Goal: Book appointment/travel/reservation

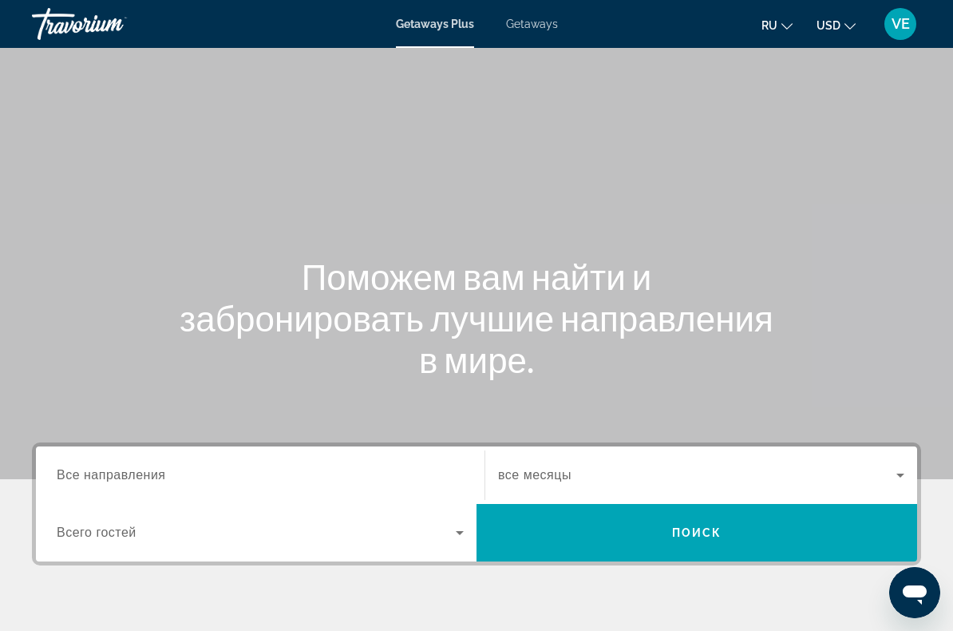
click at [525, 21] on span "Getaways" at bounding box center [532, 24] width 52 height 13
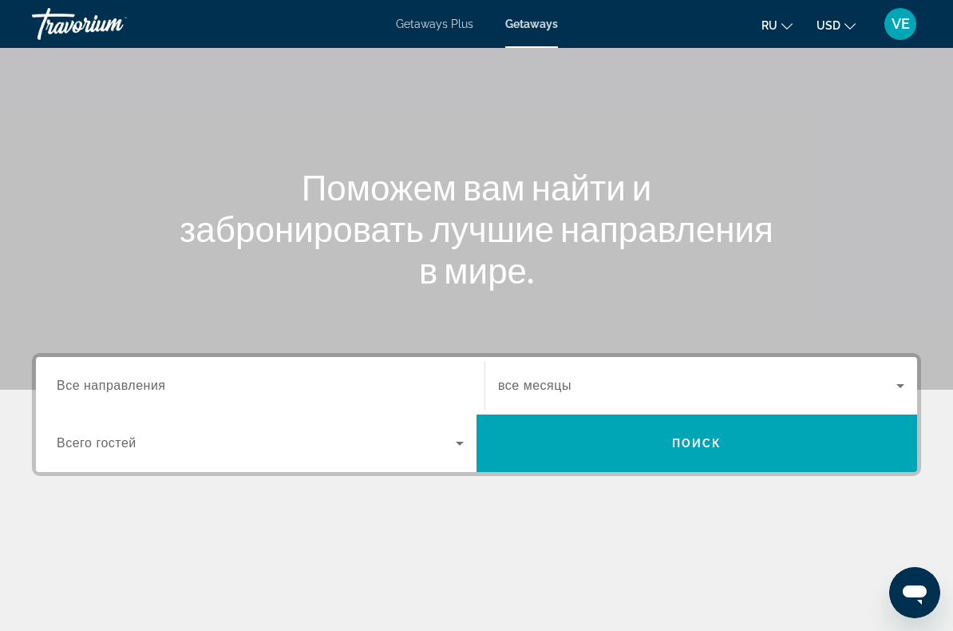
click at [422, 391] on input "Destination Все направления" at bounding box center [260, 386] width 407 height 19
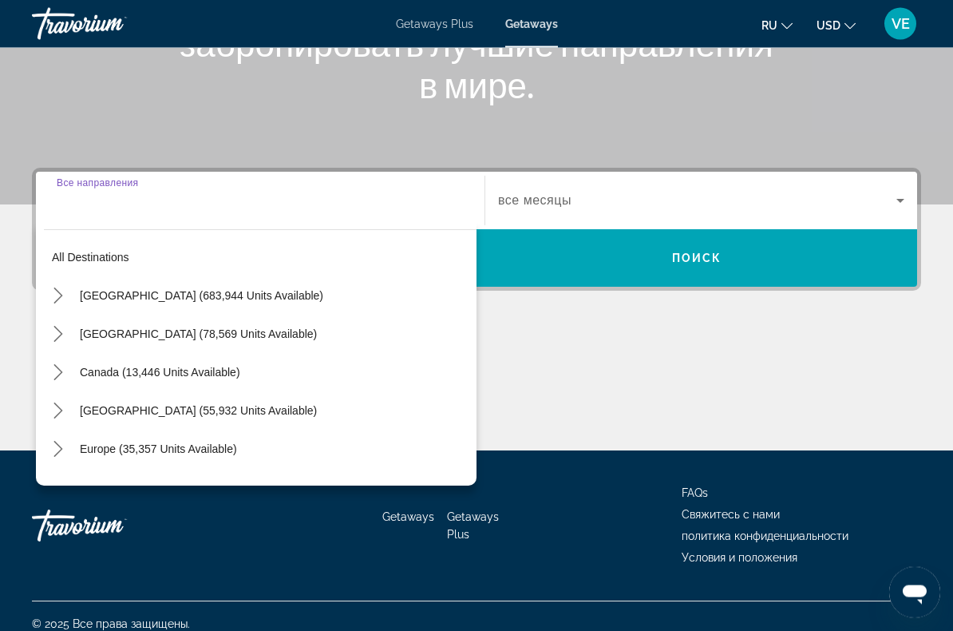
scroll to position [290, 0]
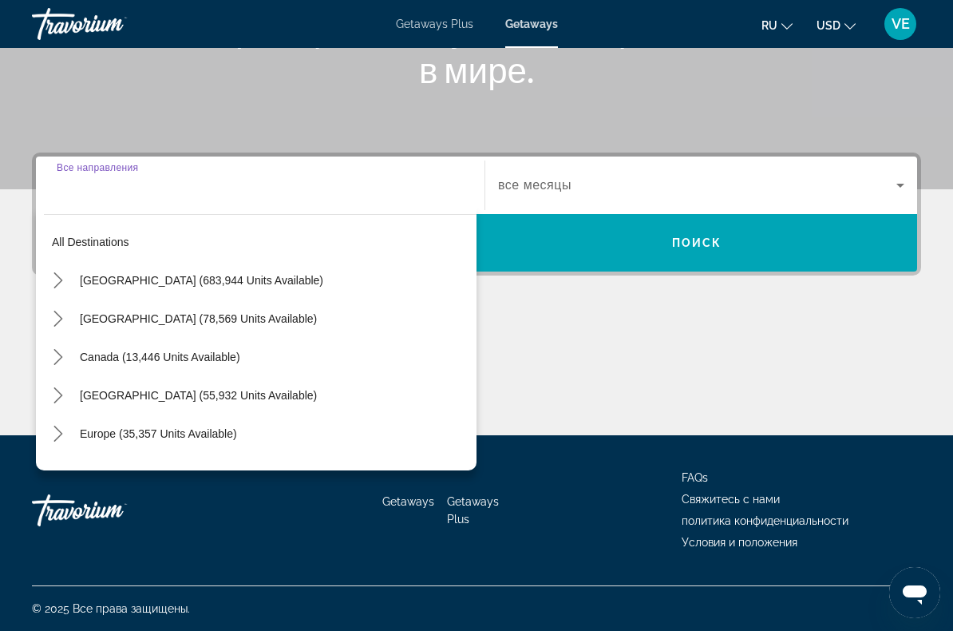
click at [220, 446] on span "Select destination: Europe (35,357 units available)" at bounding box center [274, 433] width 405 height 38
type input "**********"
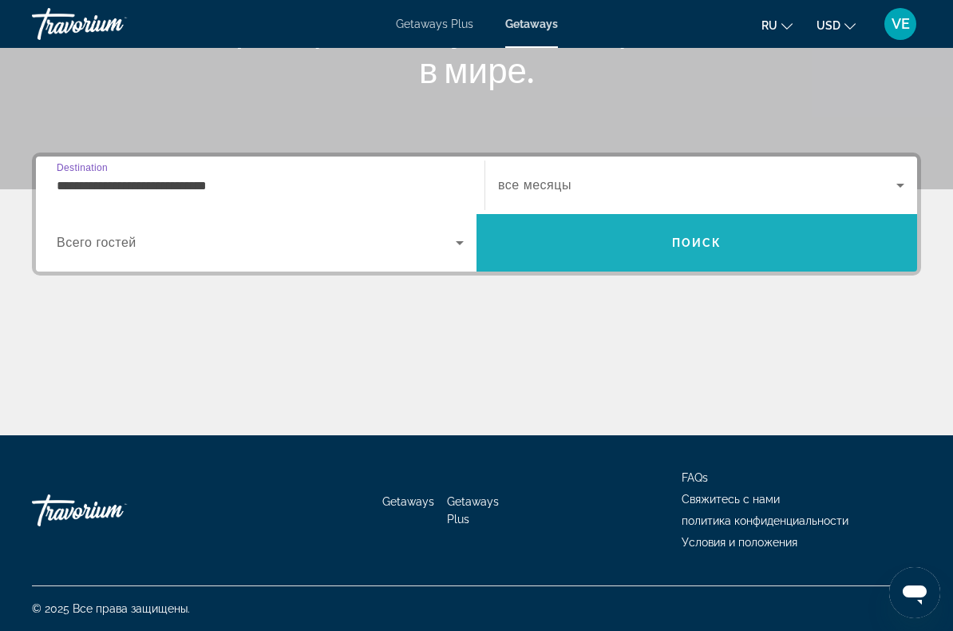
click at [690, 245] on span "Поиск" at bounding box center [697, 242] width 50 height 13
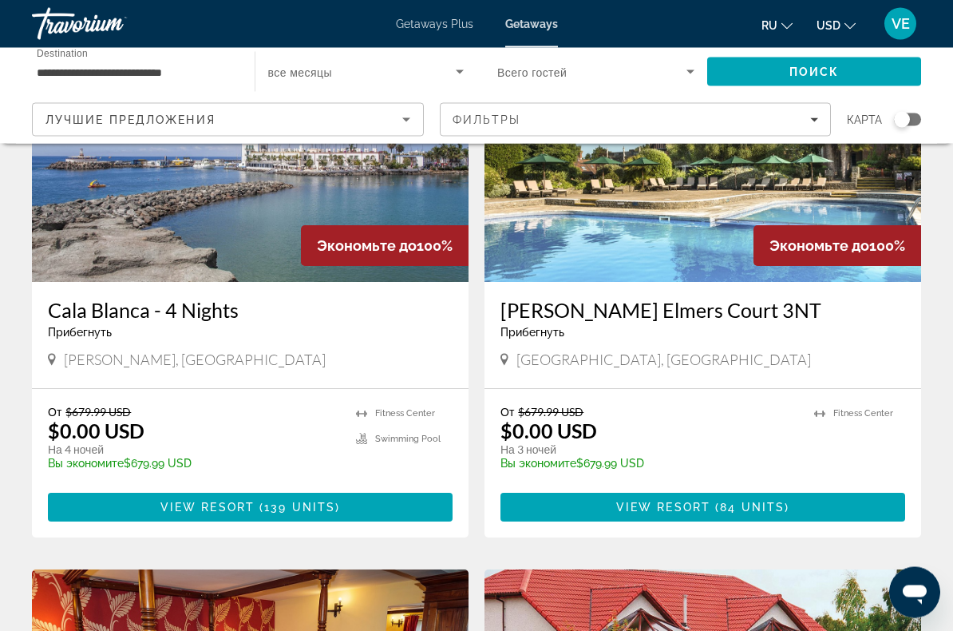
scroll to position [1283, 0]
click at [323, 501] on span "139 units" at bounding box center [299, 507] width 71 height 13
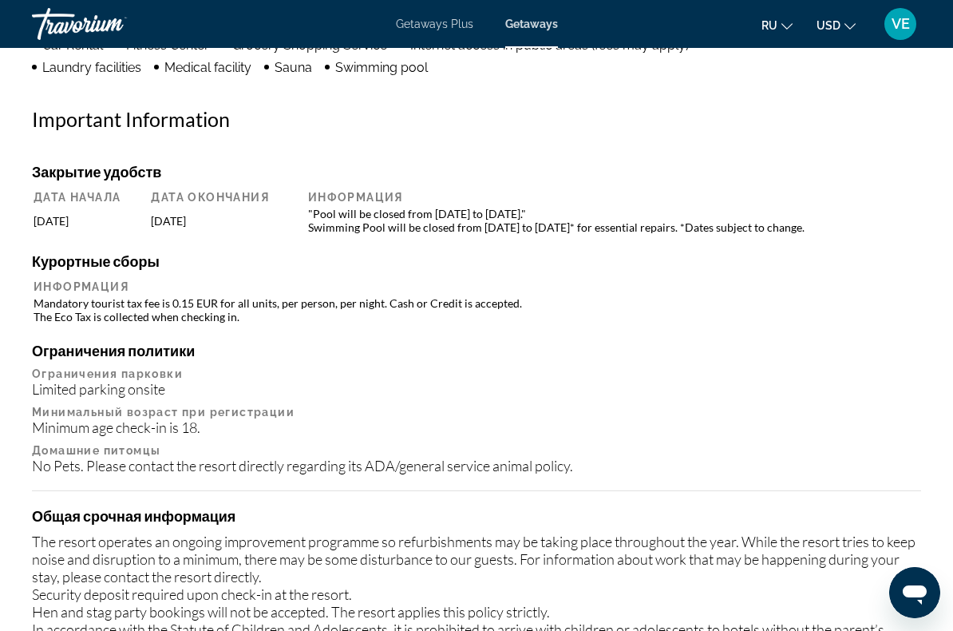
scroll to position [1656, 0]
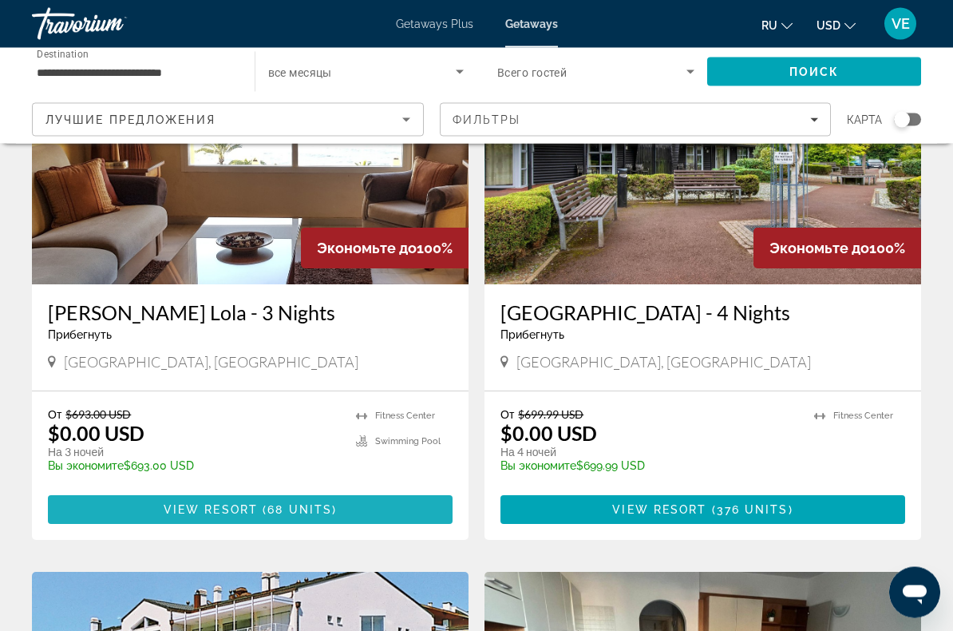
scroll to position [2367, 0]
click at [344, 490] on span "Main content" at bounding box center [250, 509] width 405 height 38
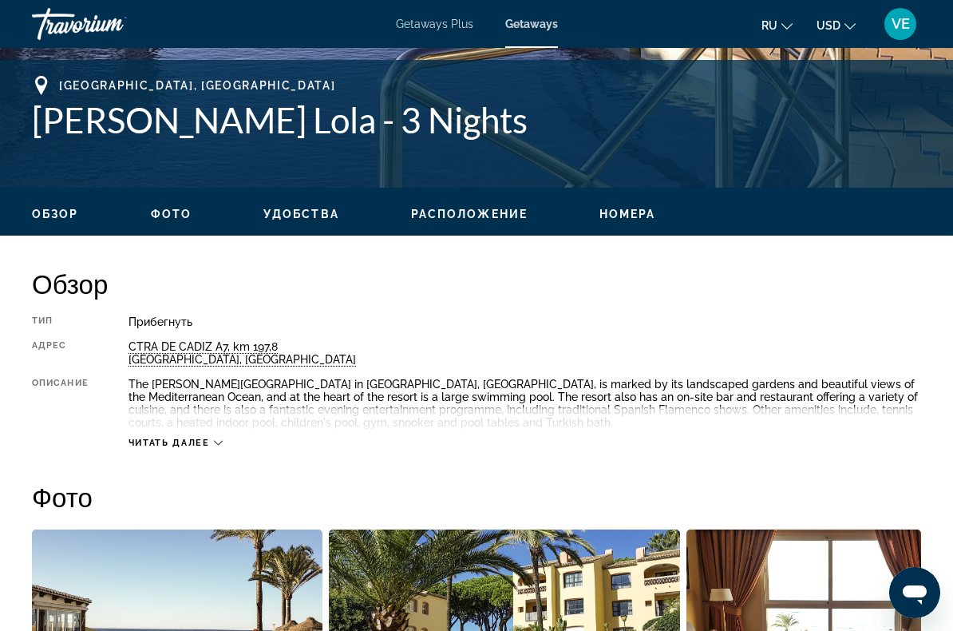
scroll to position [618, 0]
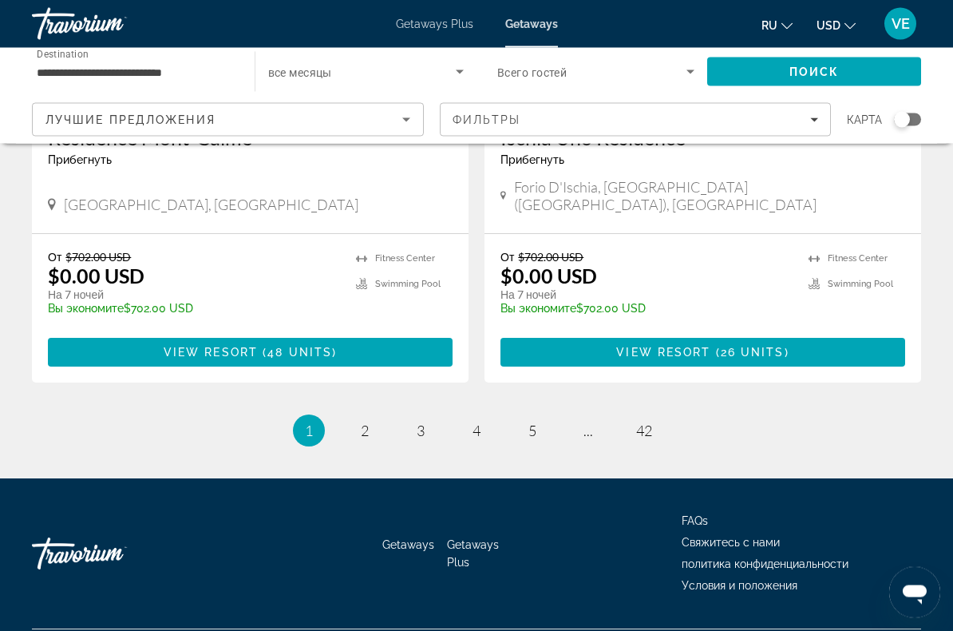
scroll to position [3087, 0]
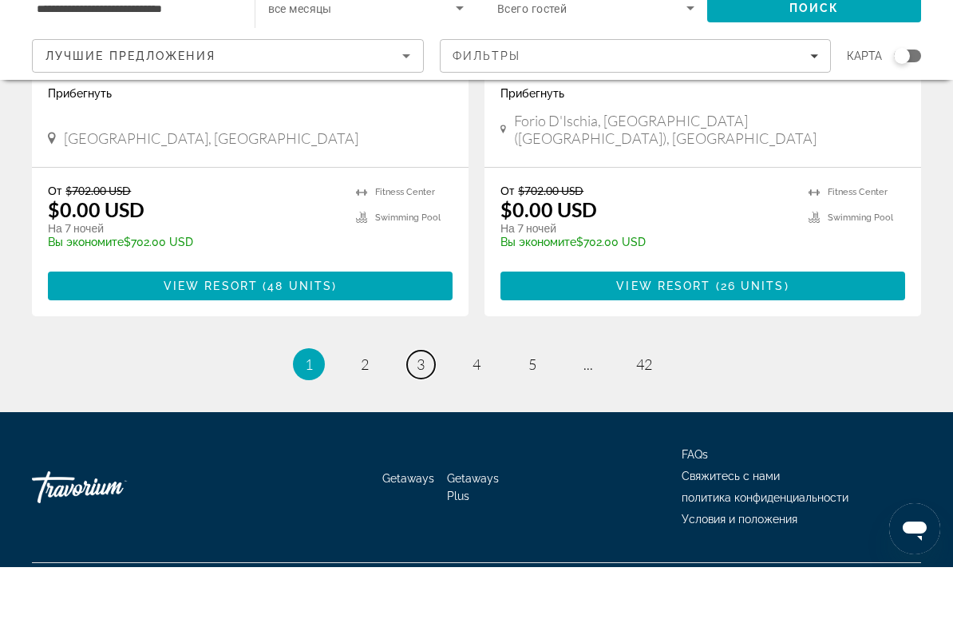
click at [413, 414] on link "page 3" at bounding box center [421, 428] width 28 height 28
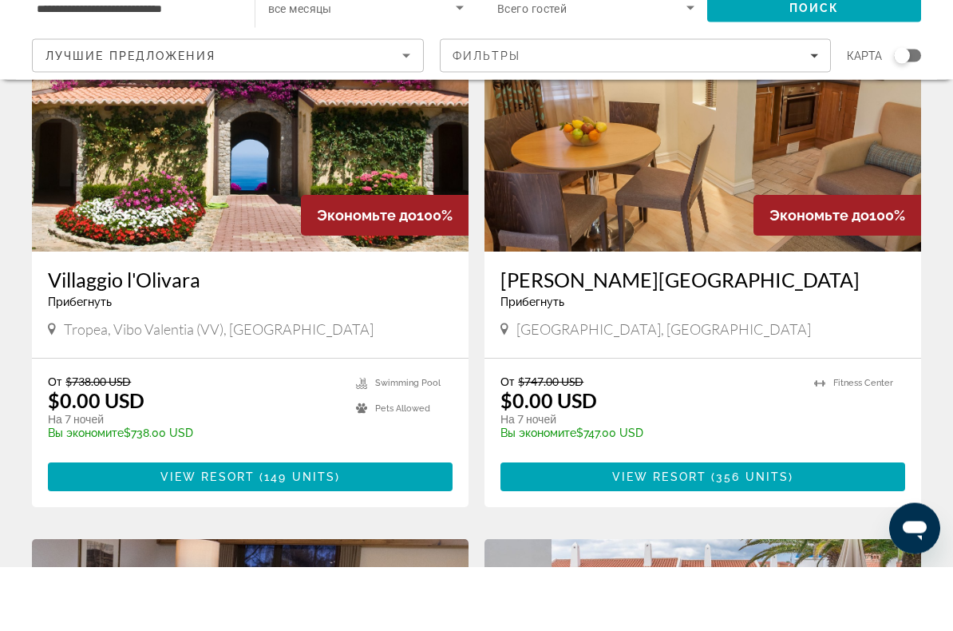
click at [382, 522] on span "Main content" at bounding box center [250, 541] width 405 height 38
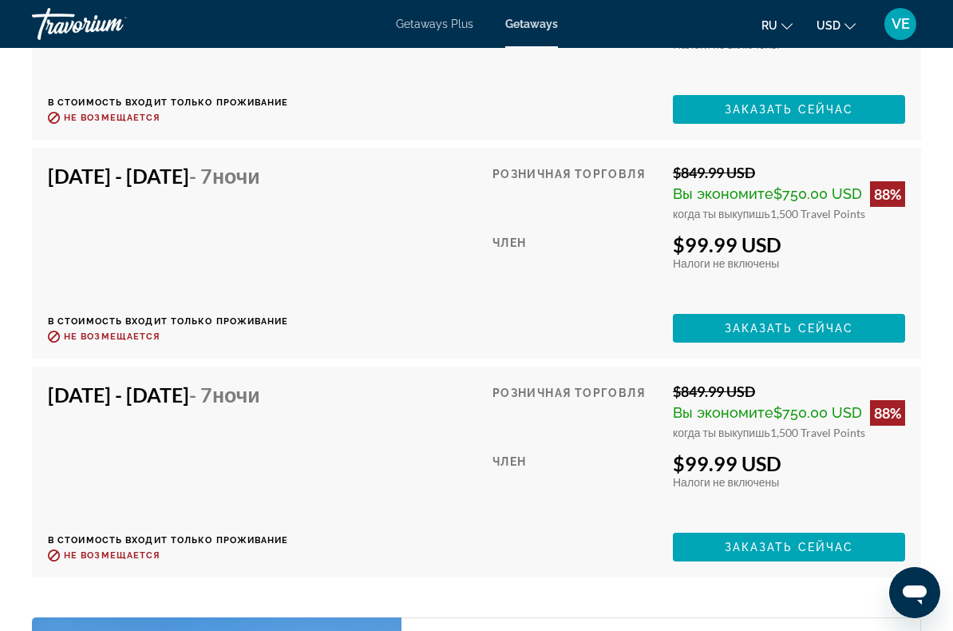
scroll to position [8015, 0]
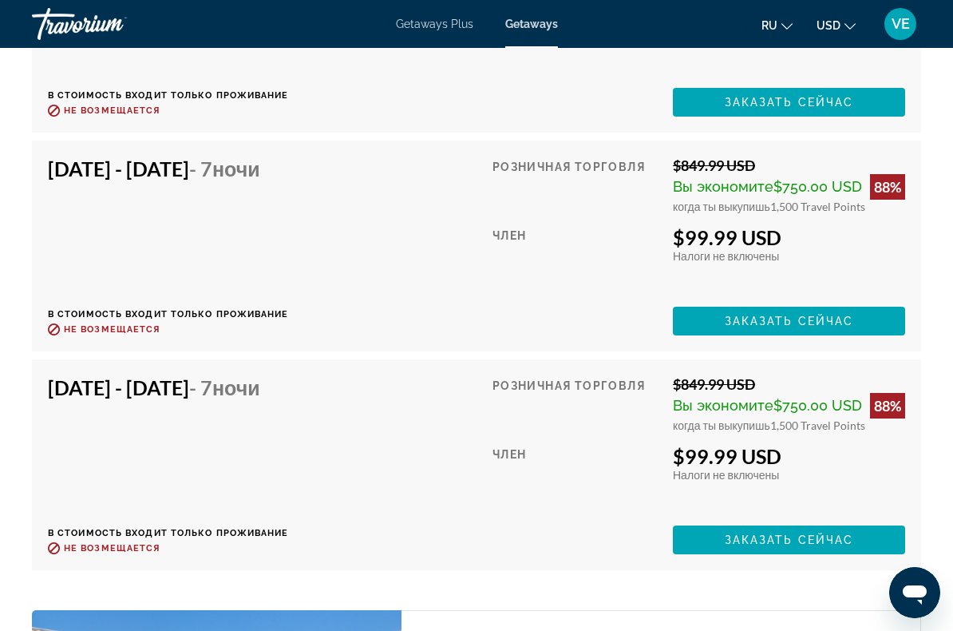
click at [194, 110] on p "Не возмещается" at bounding box center [168, 111] width 241 height 12
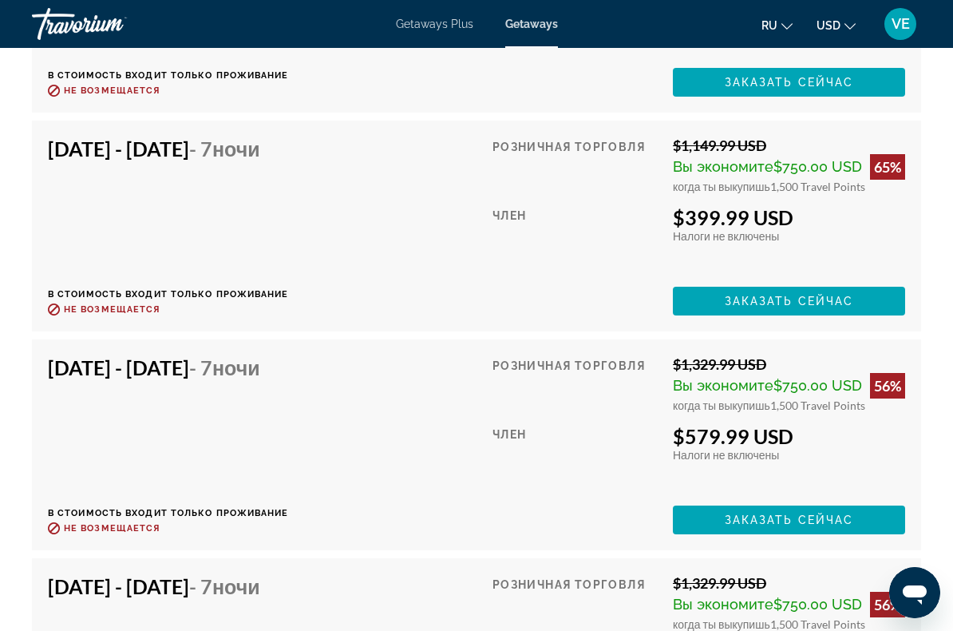
scroll to position [5551, 0]
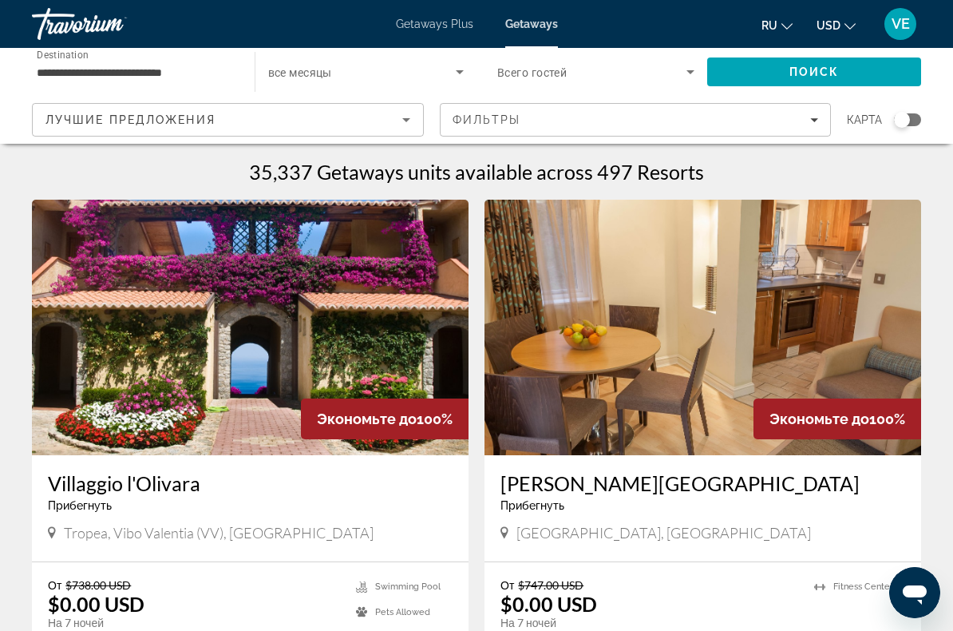
click at [86, 56] on span "Destination" at bounding box center [63, 54] width 52 height 11
click at [86, 63] on input "**********" at bounding box center [135, 72] width 197 height 19
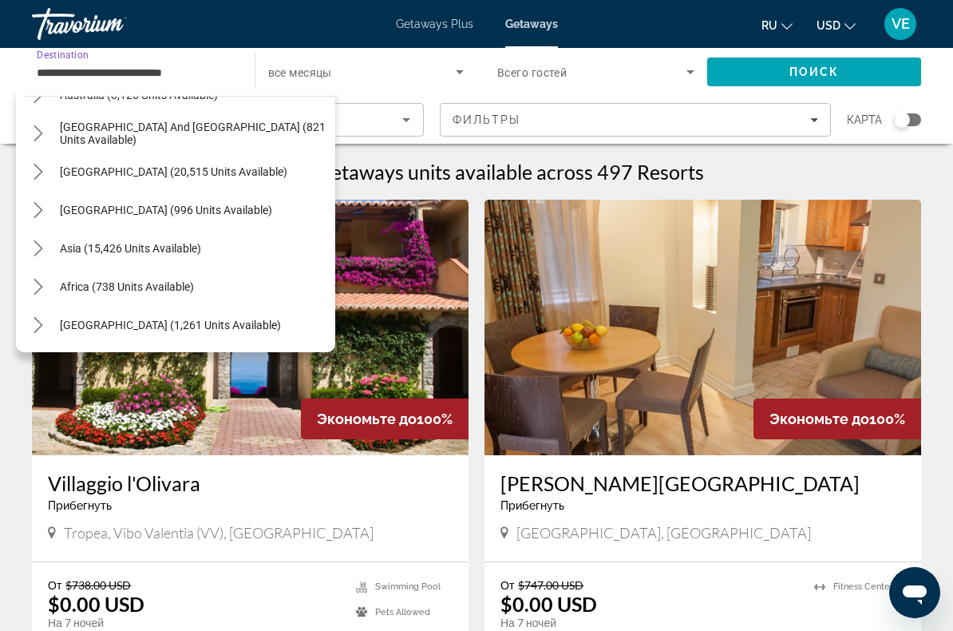
scroll to position [1178, 0]
click at [225, 323] on span "[GEOGRAPHIC_DATA] (1,261 units available)" at bounding box center [170, 325] width 221 height 13
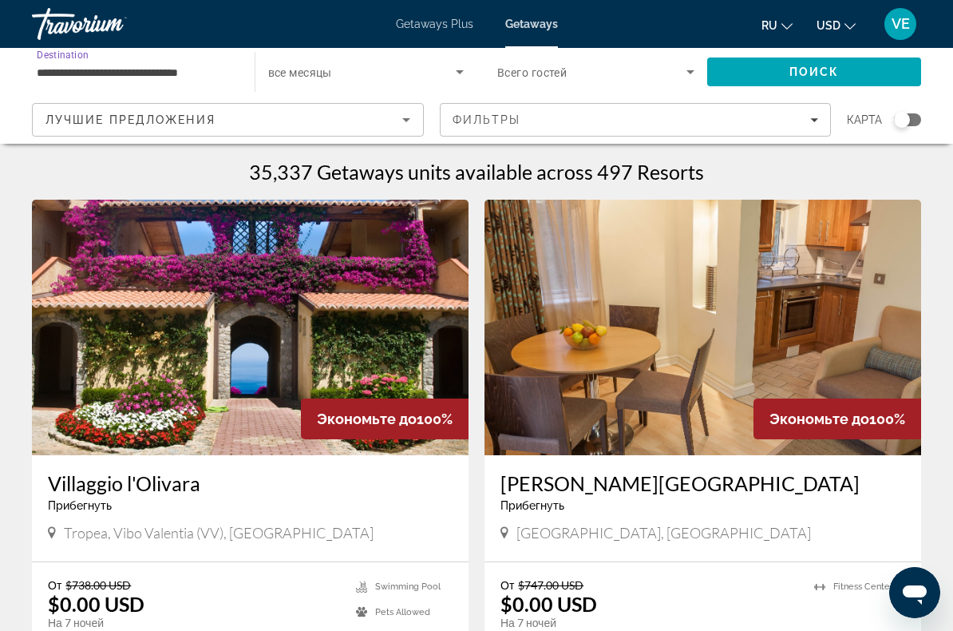
click at [224, 73] on input "**********" at bounding box center [135, 72] width 197 height 19
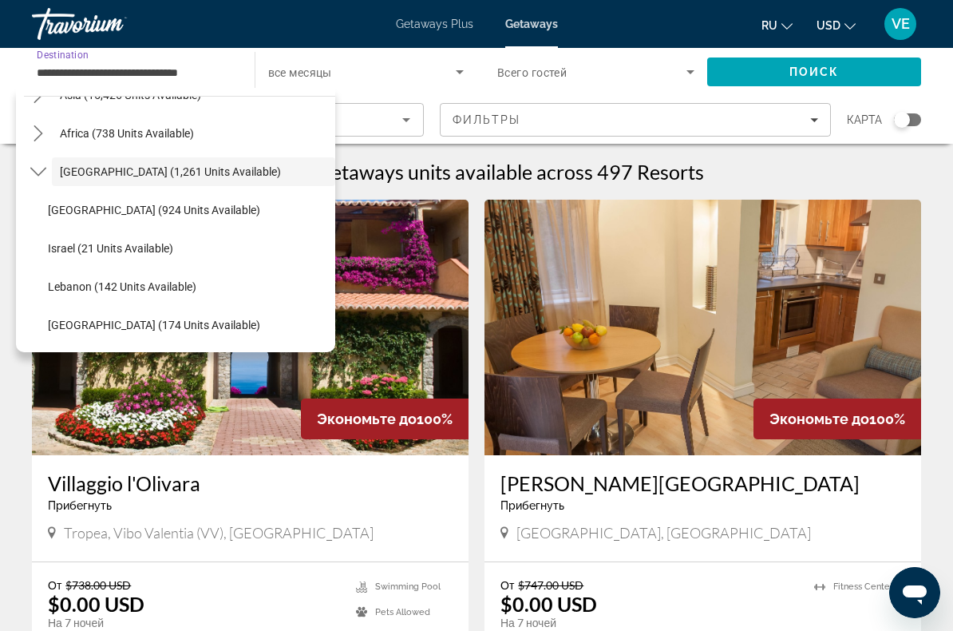
scroll to position [1332, 0]
click at [240, 330] on span "[GEOGRAPHIC_DATA] (174 units available)" at bounding box center [154, 325] width 212 height 13
type input "**********"
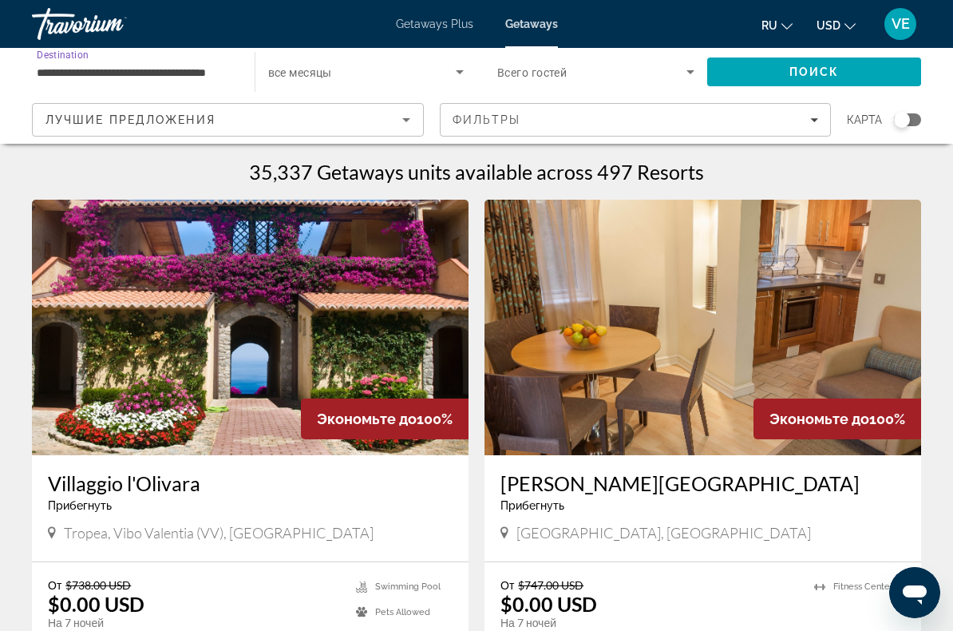
click at [808, 82] on span "Search" at bounding box center [814, 72] width 215 height 38
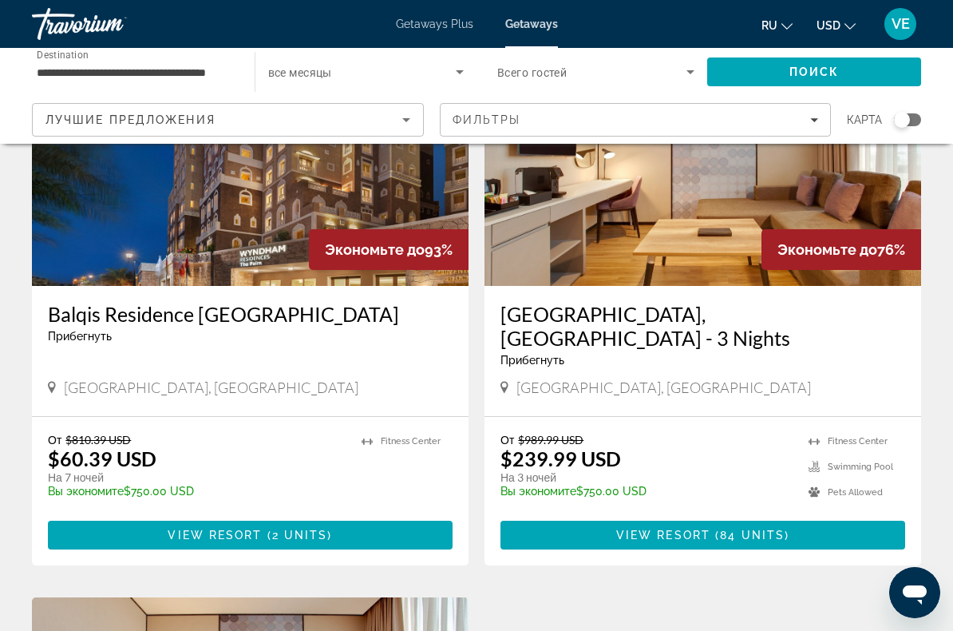
scroll to position [168, 0]
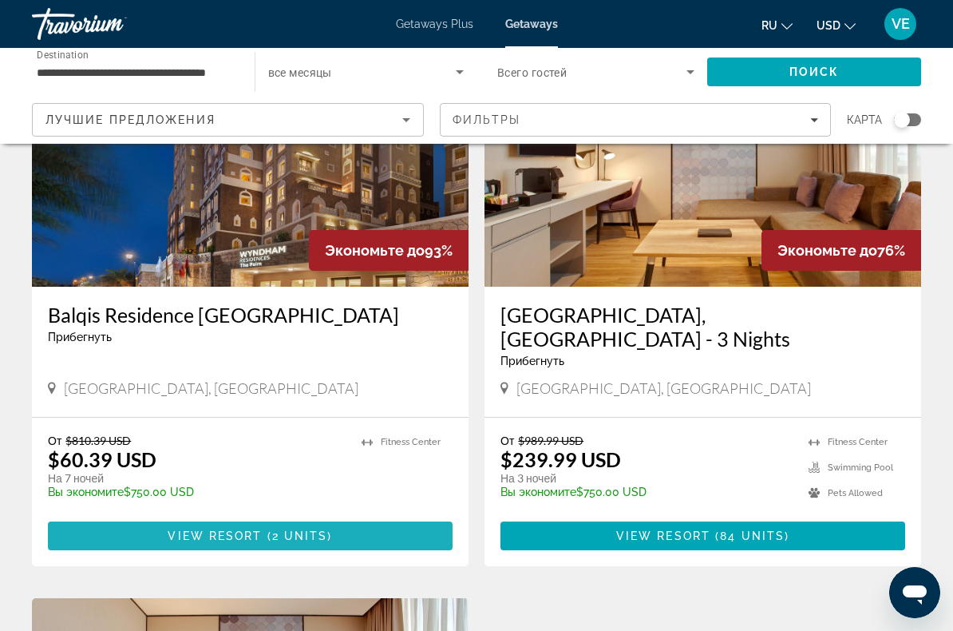
click at [379, 521] on span "Main content" at bounding box center [250, 536] width 405 height 38
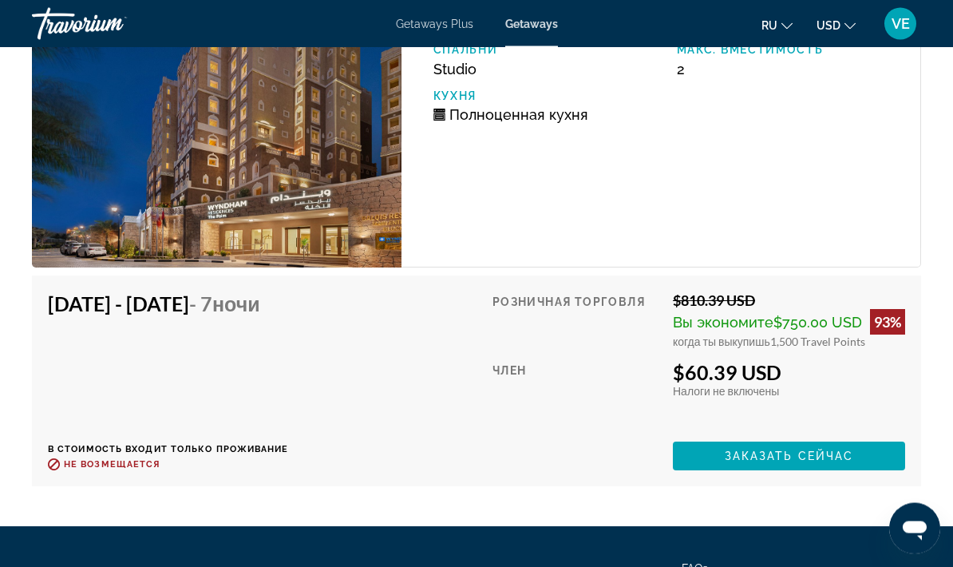
scroll to position [2999, 0]
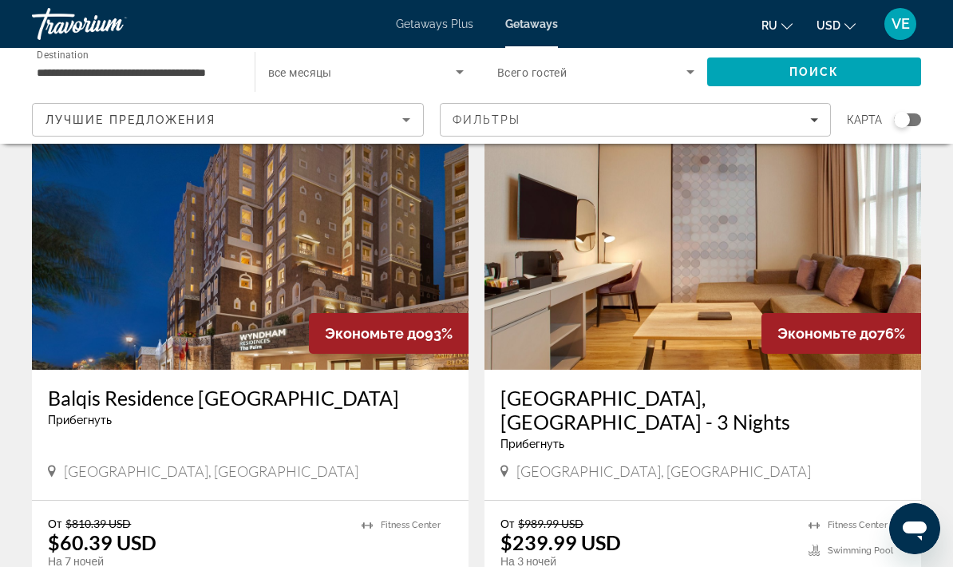
click at [62, 65] on input "**********" at bounding box center [135, 72] width 197 height 19
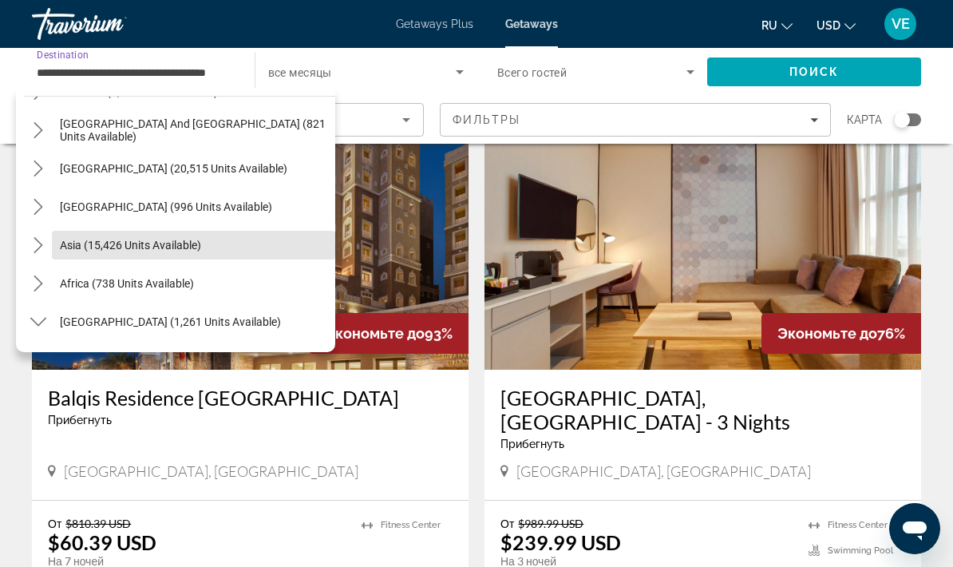
scroll to position [255, 0]
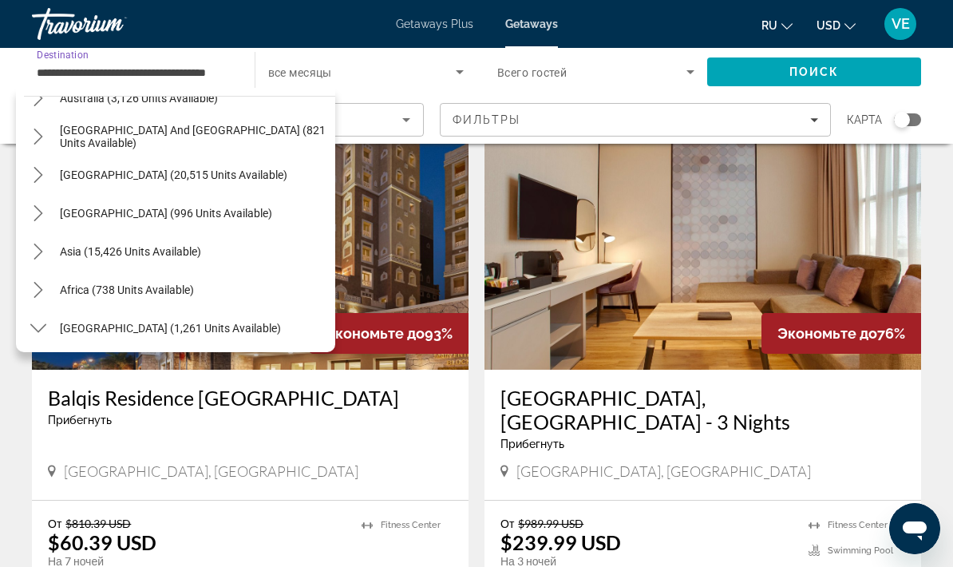
click at [258, 253] on span "Select destination: Asia (15,426 units available)" at bounding box center [193, 251] width 283 height 38
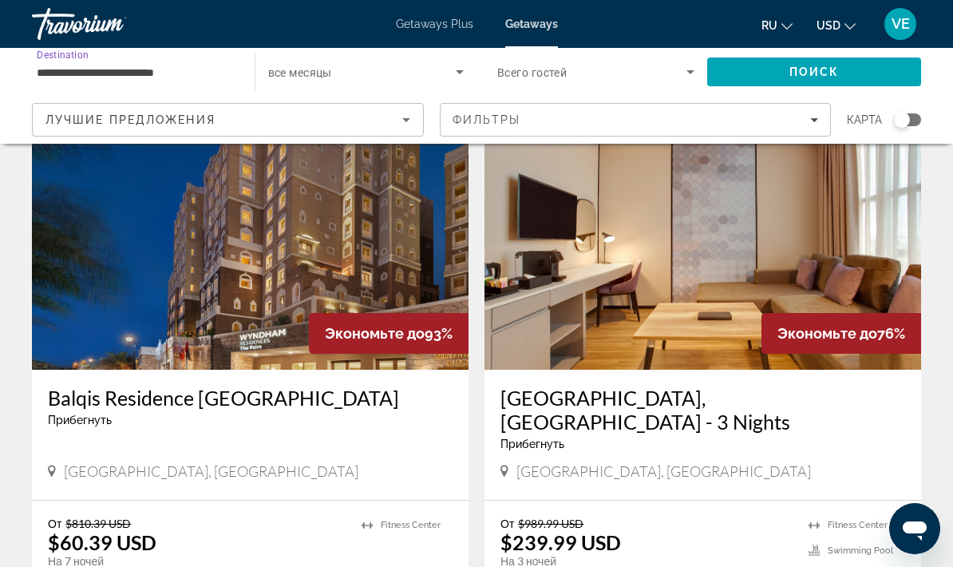
click at [217, 73] on input "**********" at bounding box center [135, 72] width 197 height 19
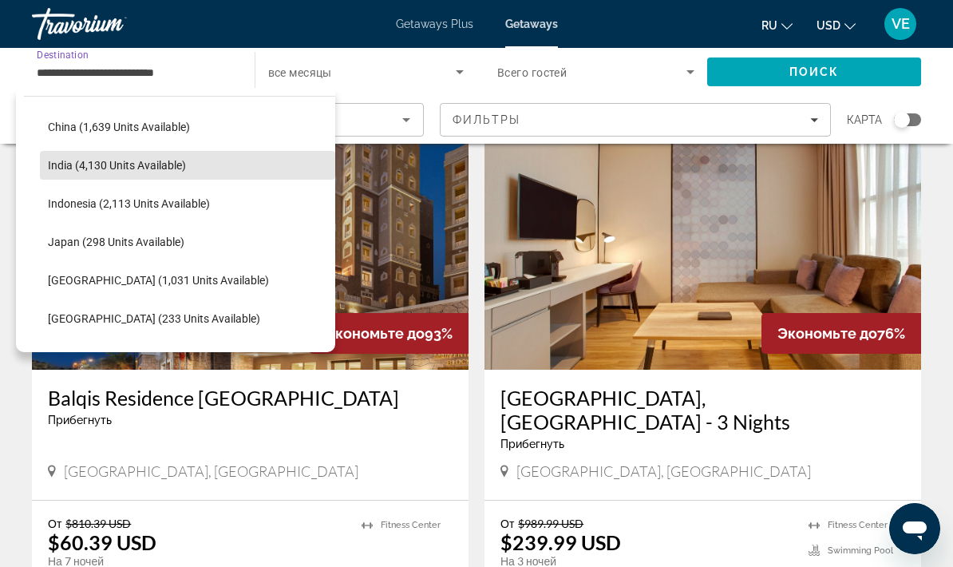
scroll to position [494, 0]
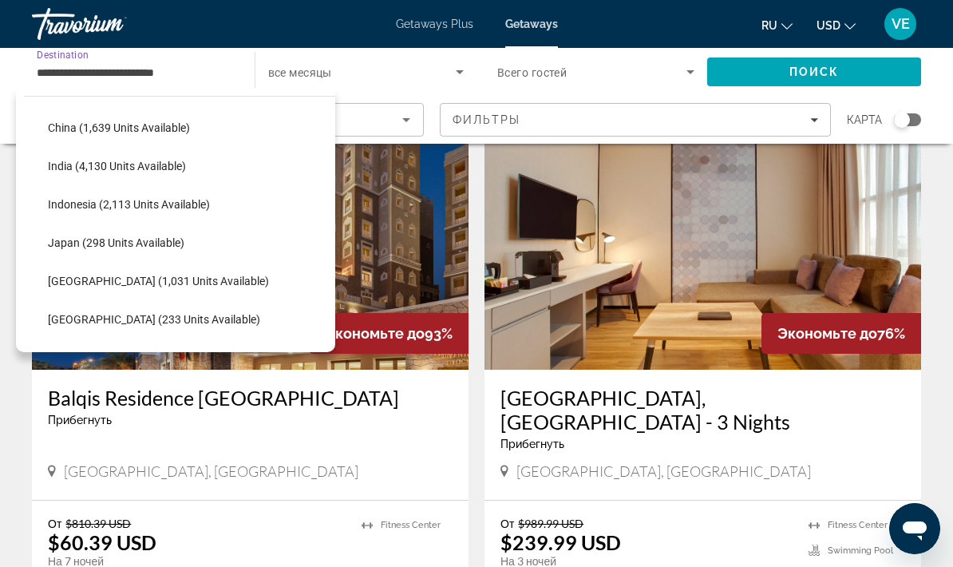
click at [232, 204] on span "Select destination: Indonesia (2,113 units available)" at bounding box center [187, 204] width 295 height 38
type input "**********"
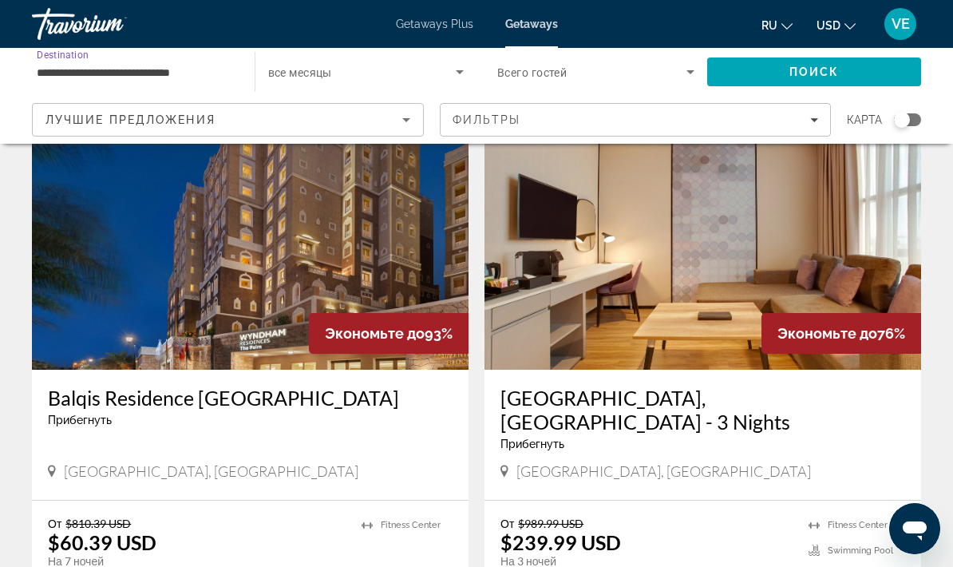
click at [457, 72] on icon "Search widget" at bounding box center [459, 71] width 19 height 19
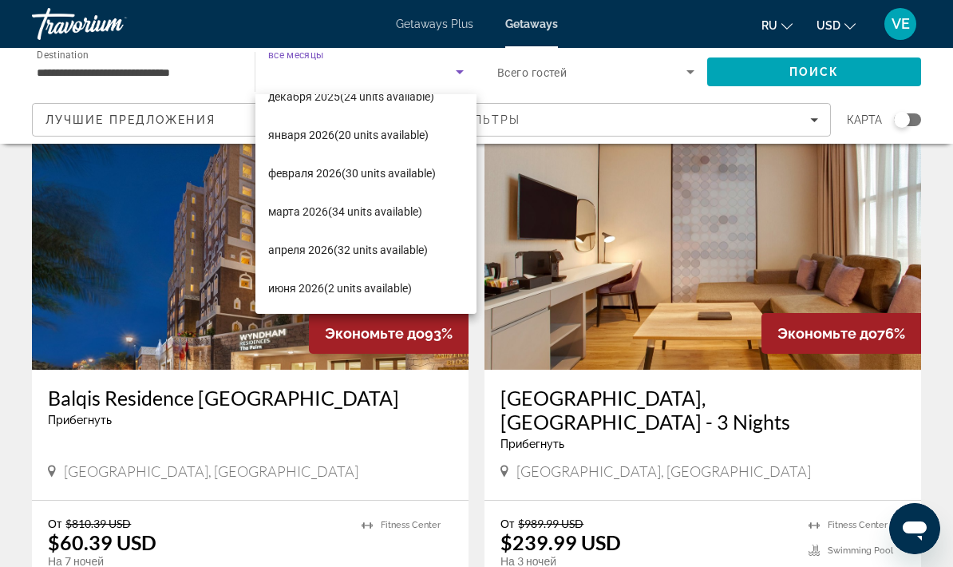
scroll to position [138, 0]
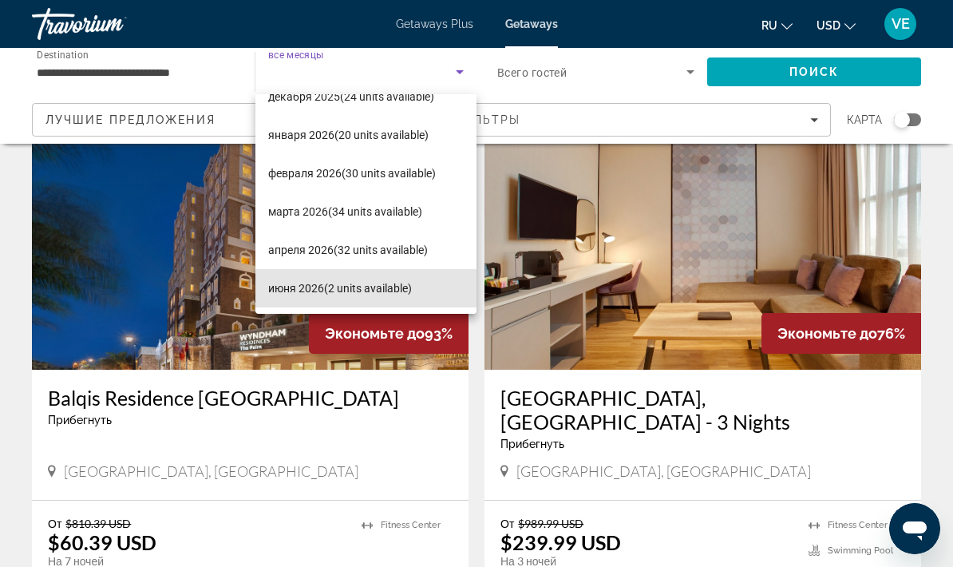
click at [397, 286] on span "[DATE] (2 units available)" at bounding box center [340, 288] width 144 height 19
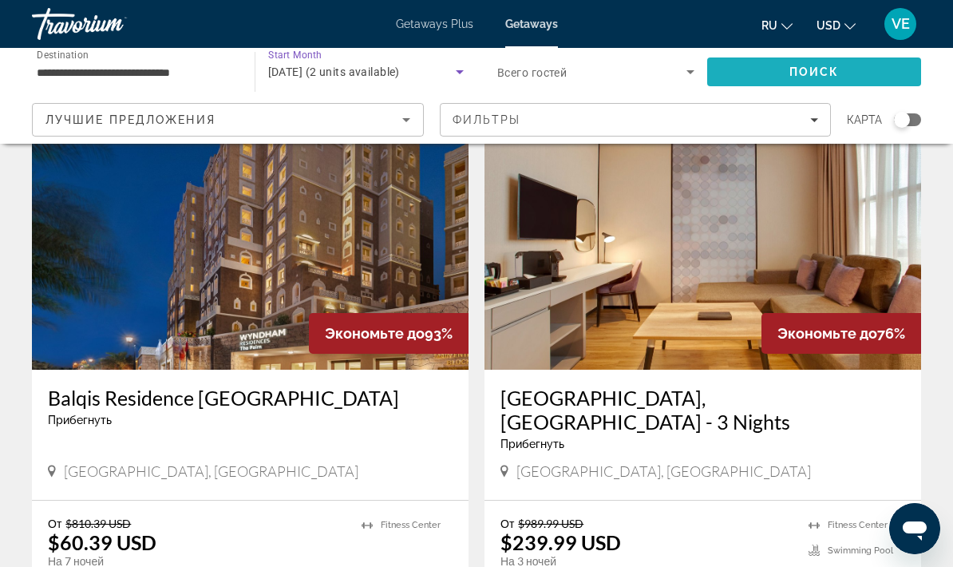
click at [816, 74] on span "Поиск" at bounding box center [815, 71] width 50 height 13
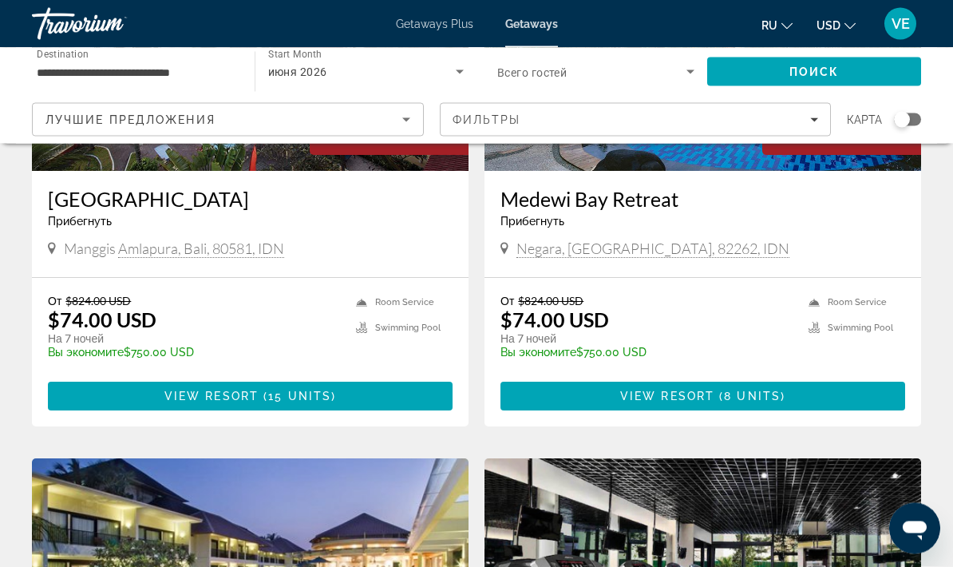
scroll to position [1370, 0]
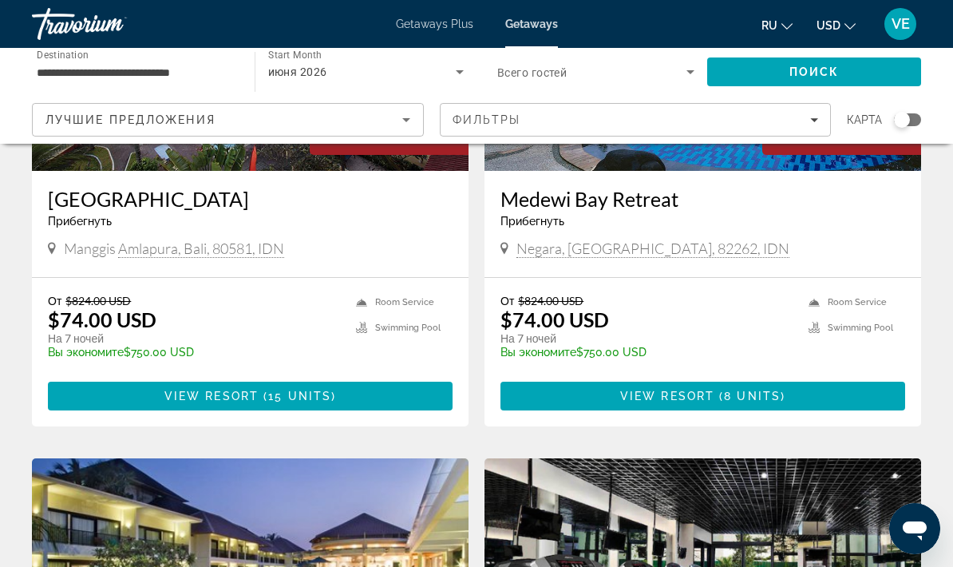
click at [719, 391] on span "( 8 units )" at bounding box center [750, 396] width 71 height 13
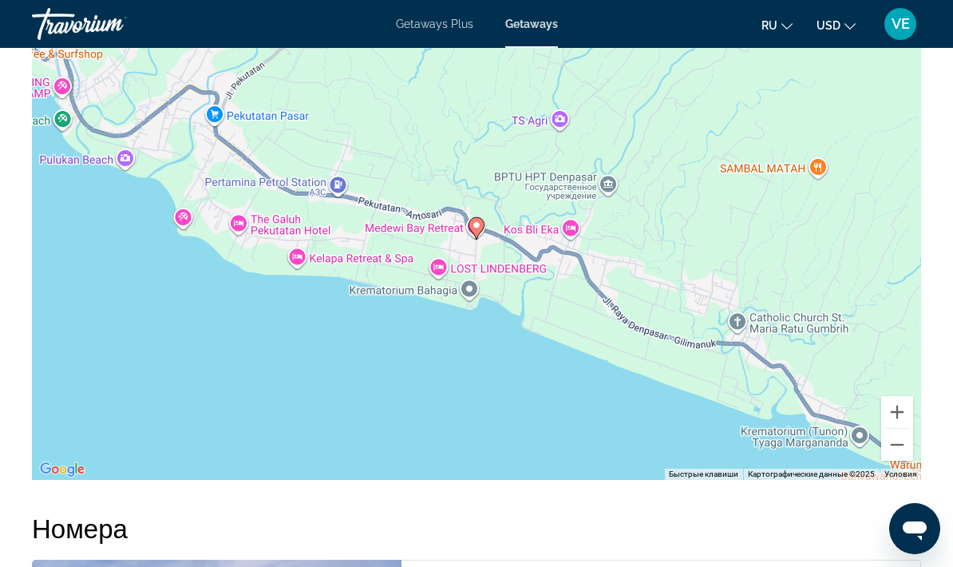
scroll to position [2444, 0]
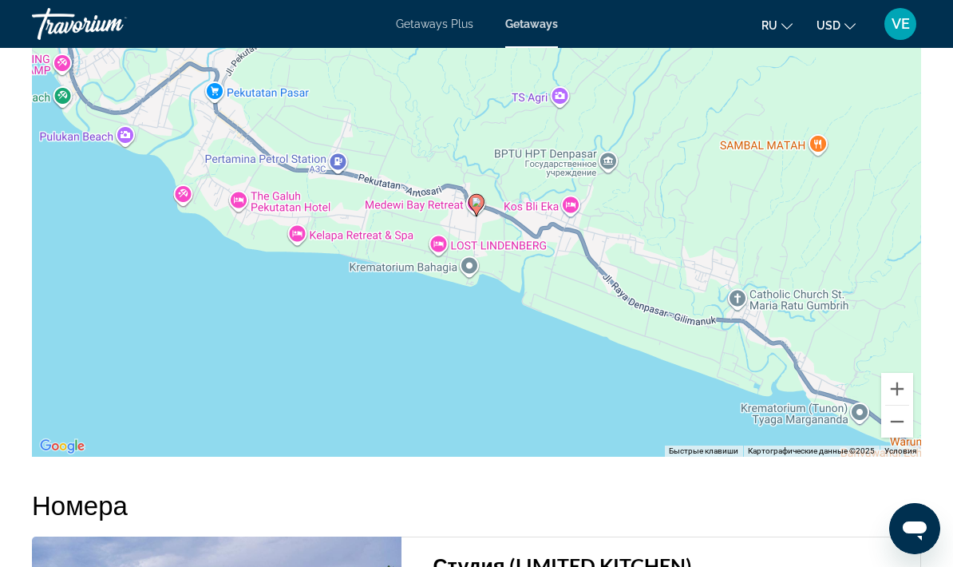
click at [897, 406] on button "Уменьшить" at bounding box center [897, 422] width 32 height 32
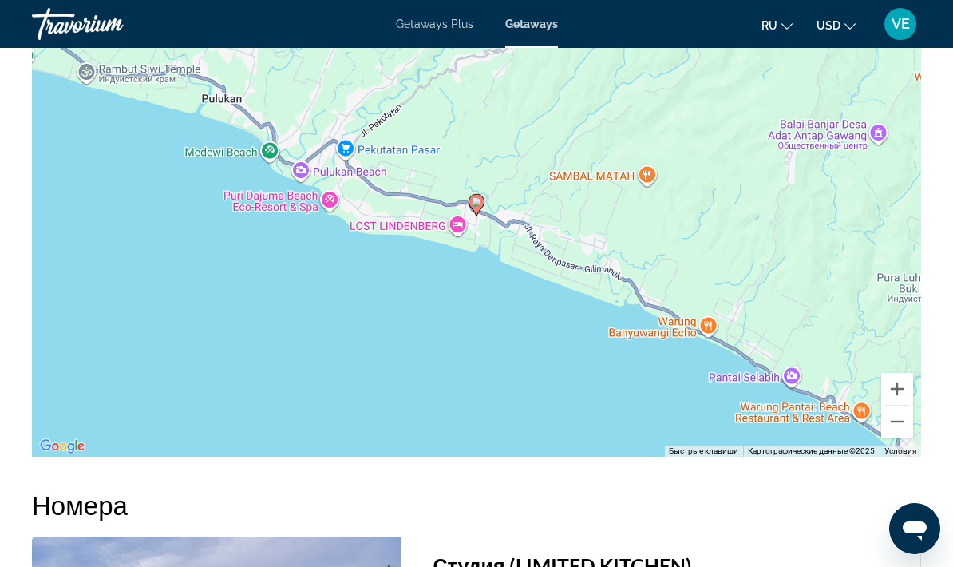
click at [902, 406] on button "Уменьшить" at bounding box center [897, 422] width 32 height 32
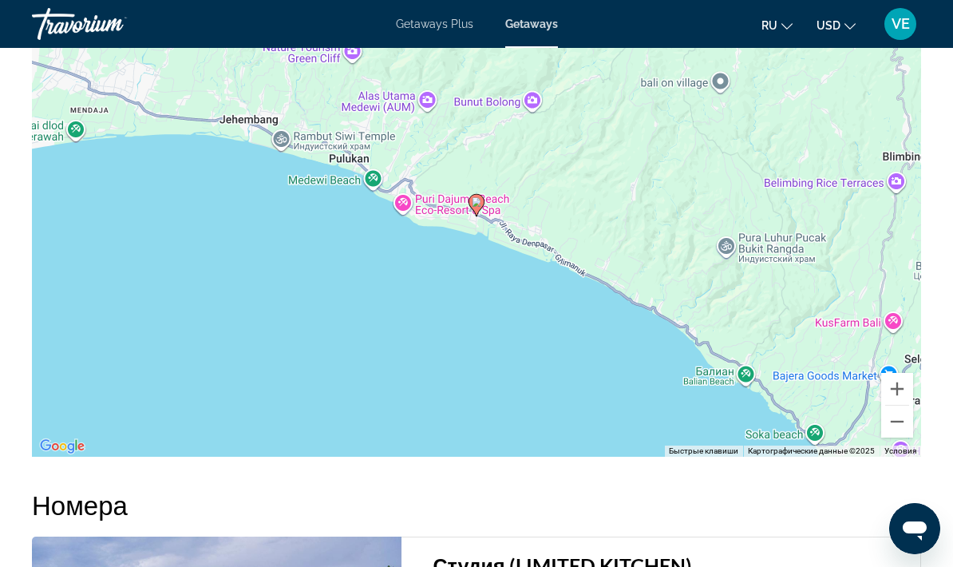
click at [899, 406] on button "Уменьшить" at bounding box center [897, 422] width 32 height 32
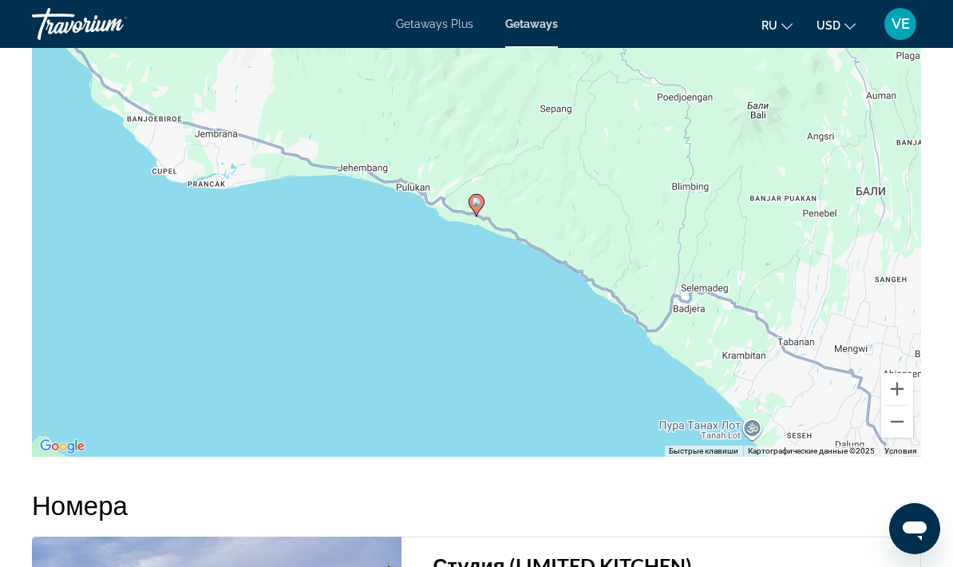
click at [899, 406] on button "Уменьшить" at bounding box center [897, 422] width 32 height 32
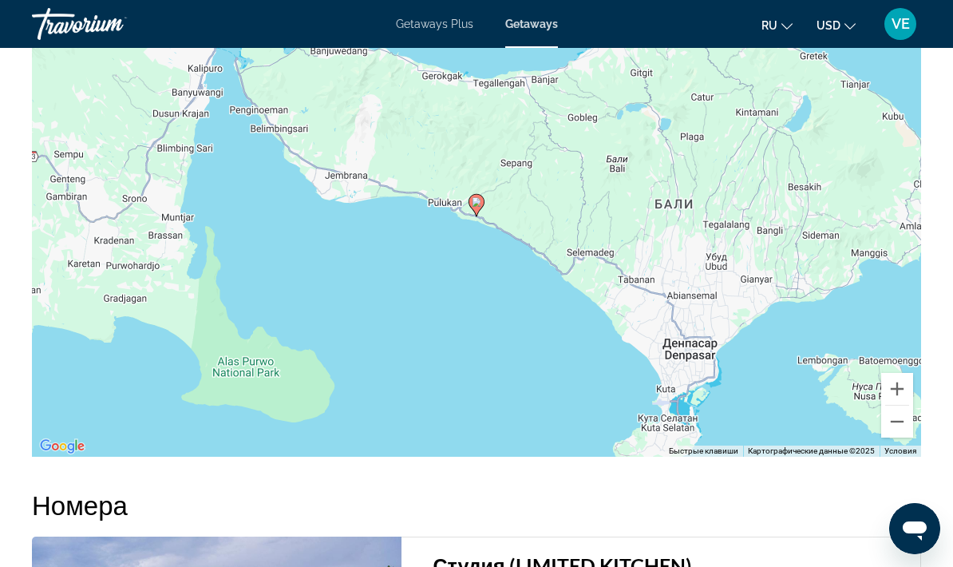
click at [896, 373] on button "Увеличить" at bounding box center [897, 389] width 32 height 32
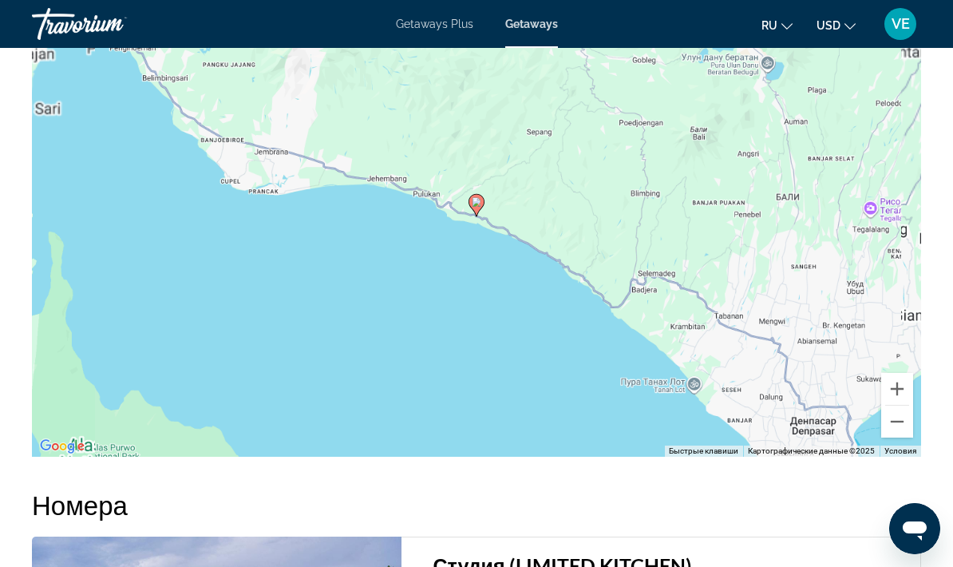
click at [901, 373] on button "Увеличить" at bounding box center [897, 389] width 32 height 32
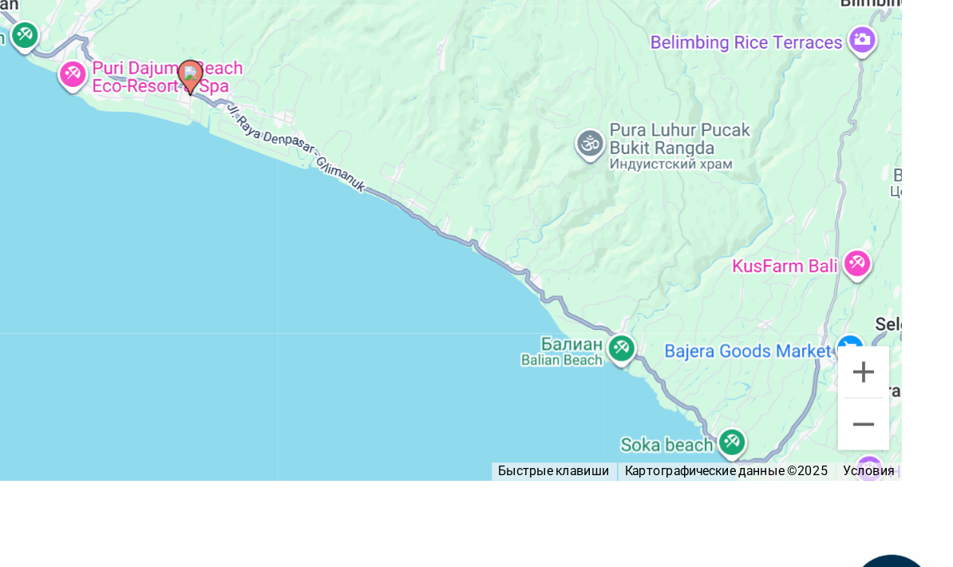
click at [881, 373] on button "Увеличить" at bounding box center [897, 389] width 32 height 32
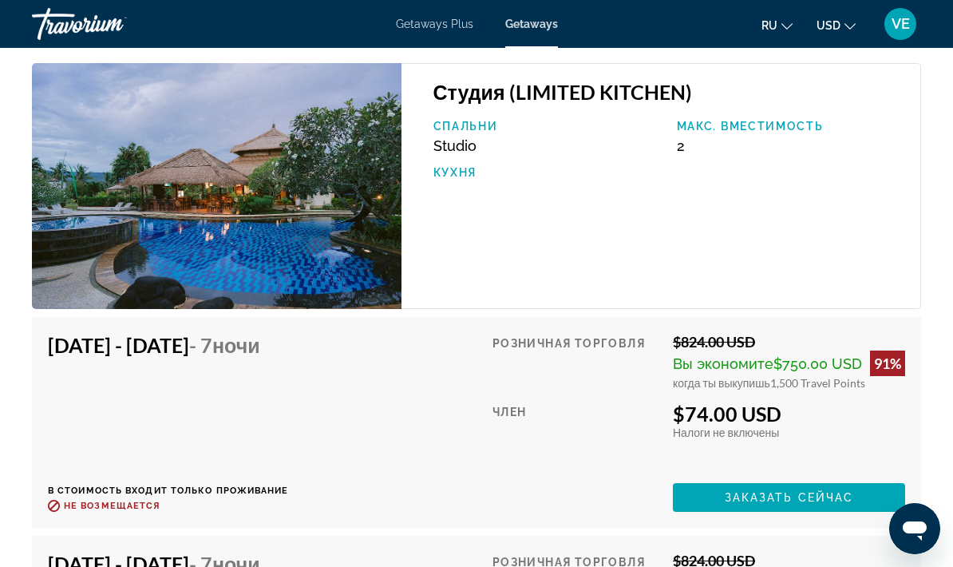
scroll to position [2914, 0]
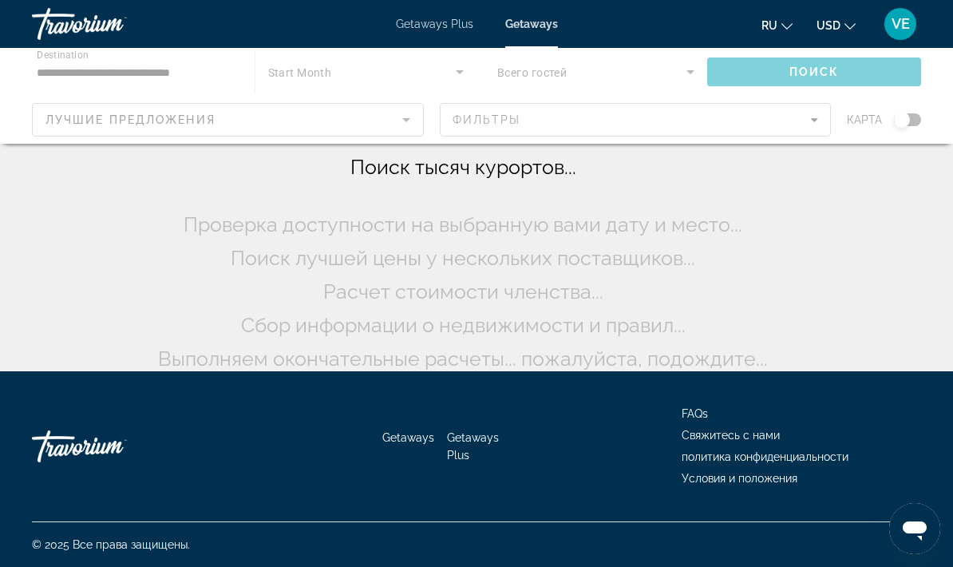
scroll to position [85, 0]
